Goal: Information Seeking & Learning: Compare options

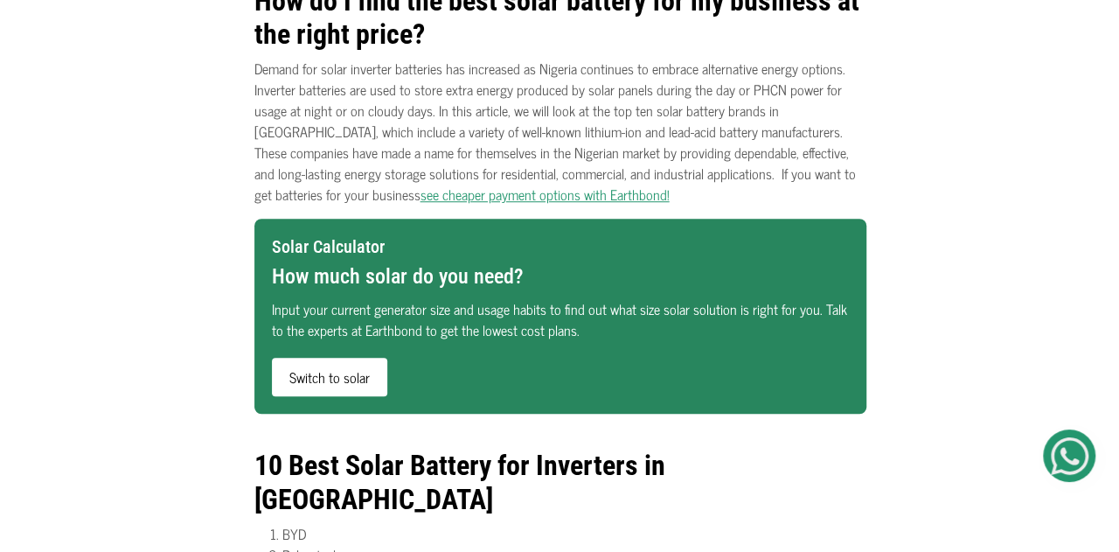
scroll to position [582, 0]
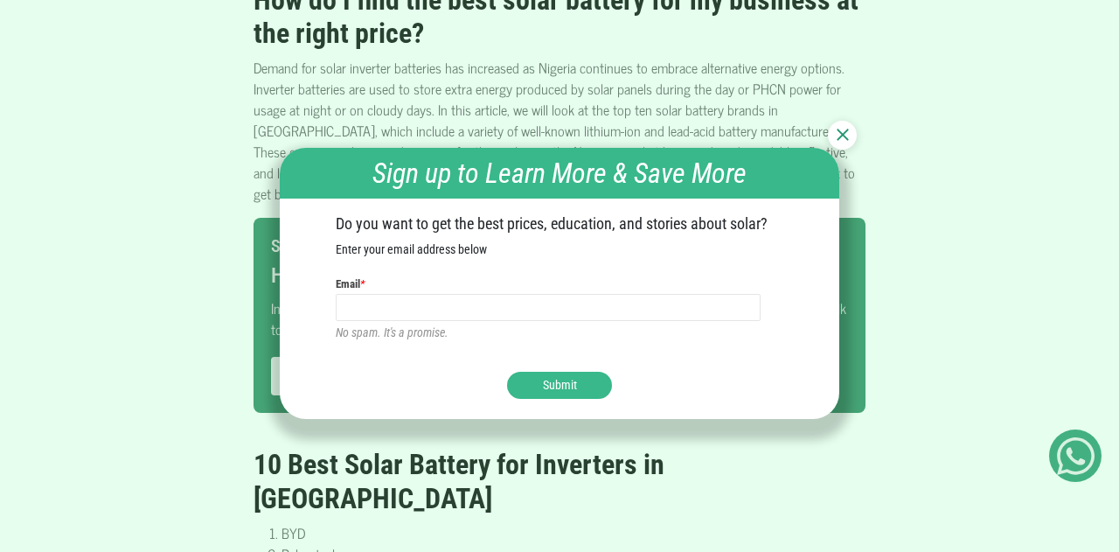
click at [596, 543] on li "Pylon-tech" at bounding box center [574, 553] width 584 height 21
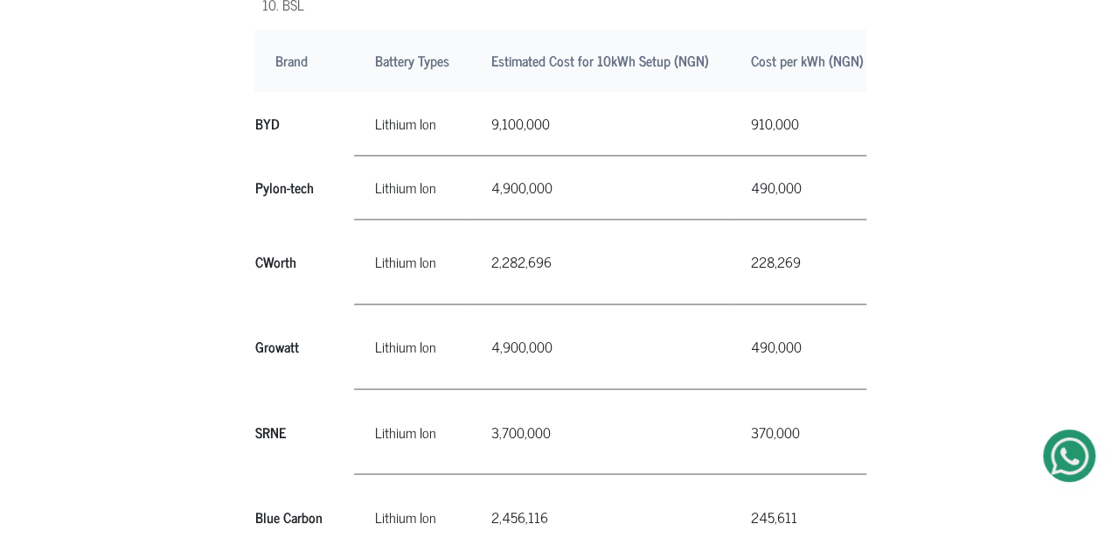
scroll to position [1299, 0]
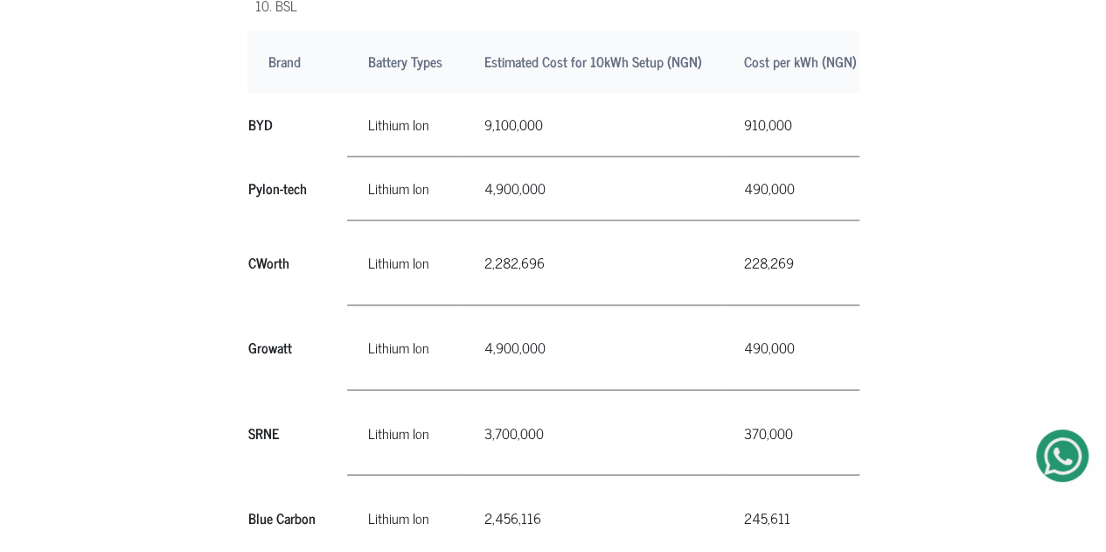
scroll to position [1299, 0]
